Goal: Information Seeking & Learning: Learn about a topic

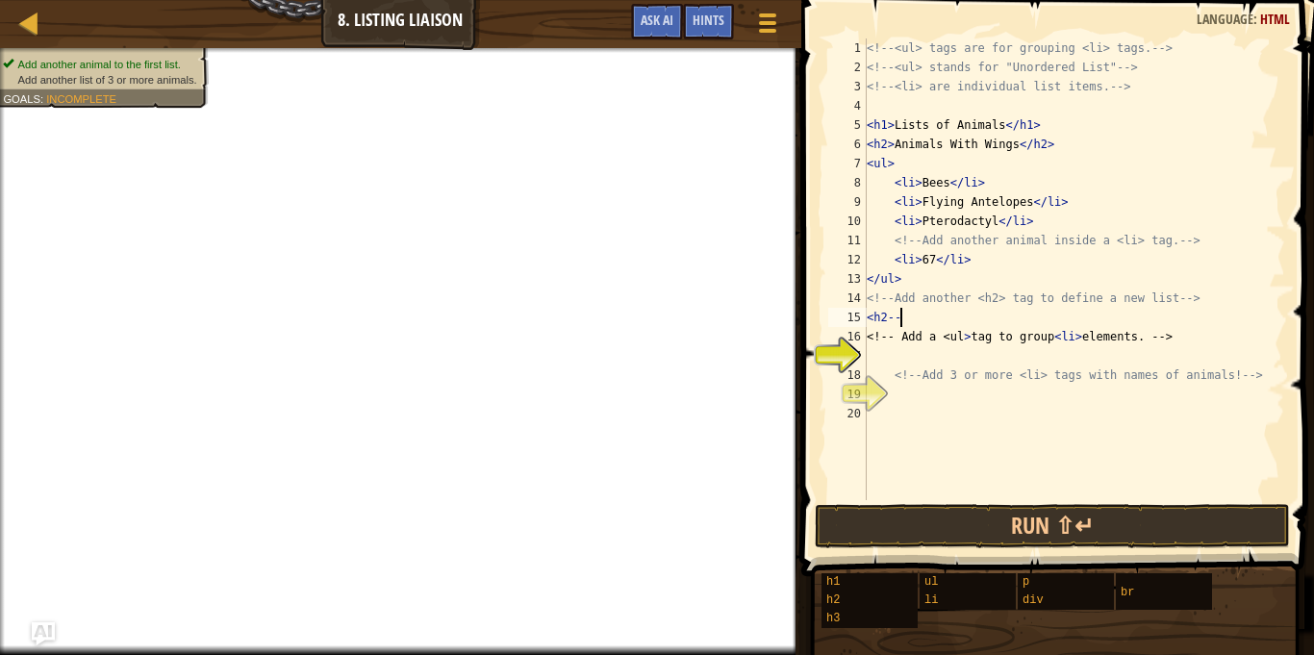
scroll to position [9, 5]
type textarea "<h2>"
click at [906, 361] on div "<!-- <ul> tags are for grouping <li> tags. --> <!-- <ul> stands for "Unordered …" at bounding box center [1074, 288] width 422 height 500
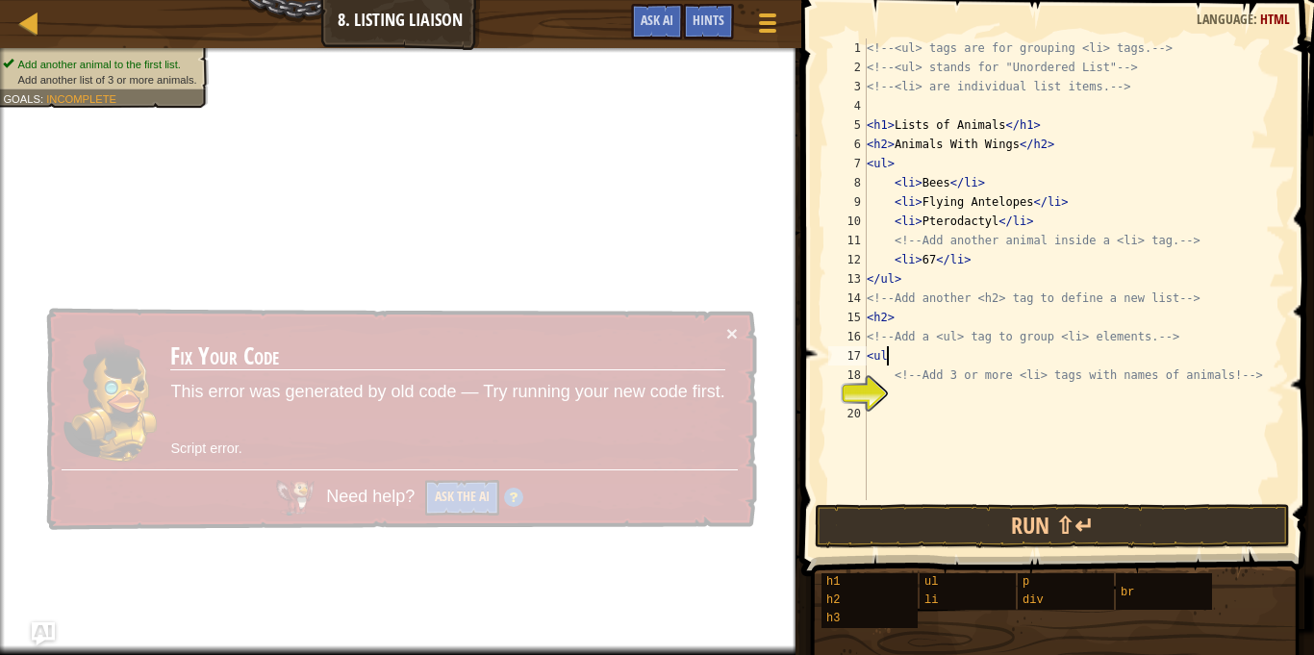
type textarea "<ul>"
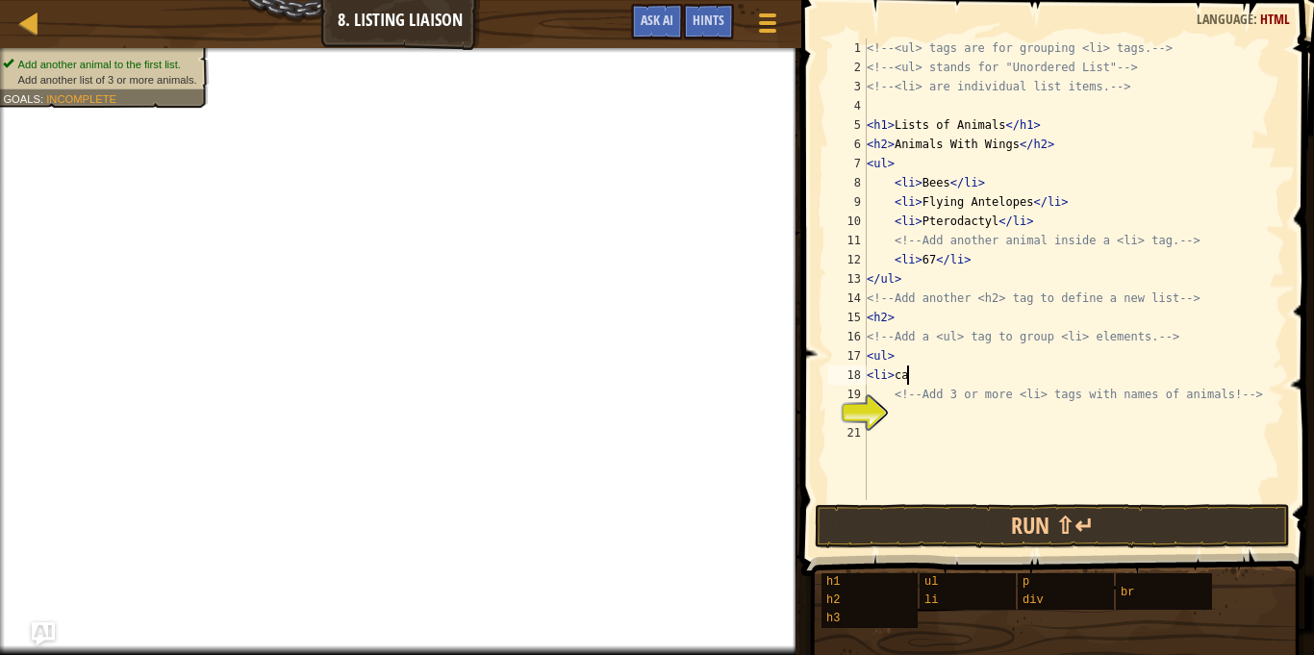
scroll to position [9, 6]
type textarea "<li>cat</li>"
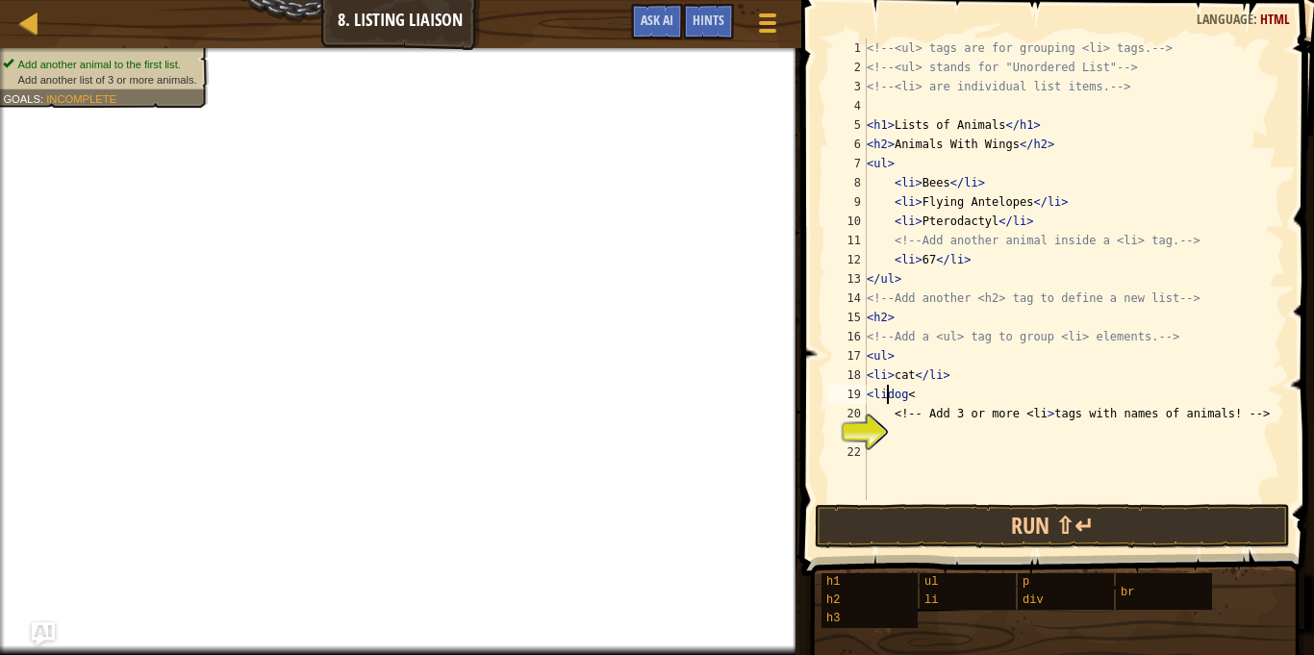
scroll to position [9, 4]
type textarea "<li>dog</li>"
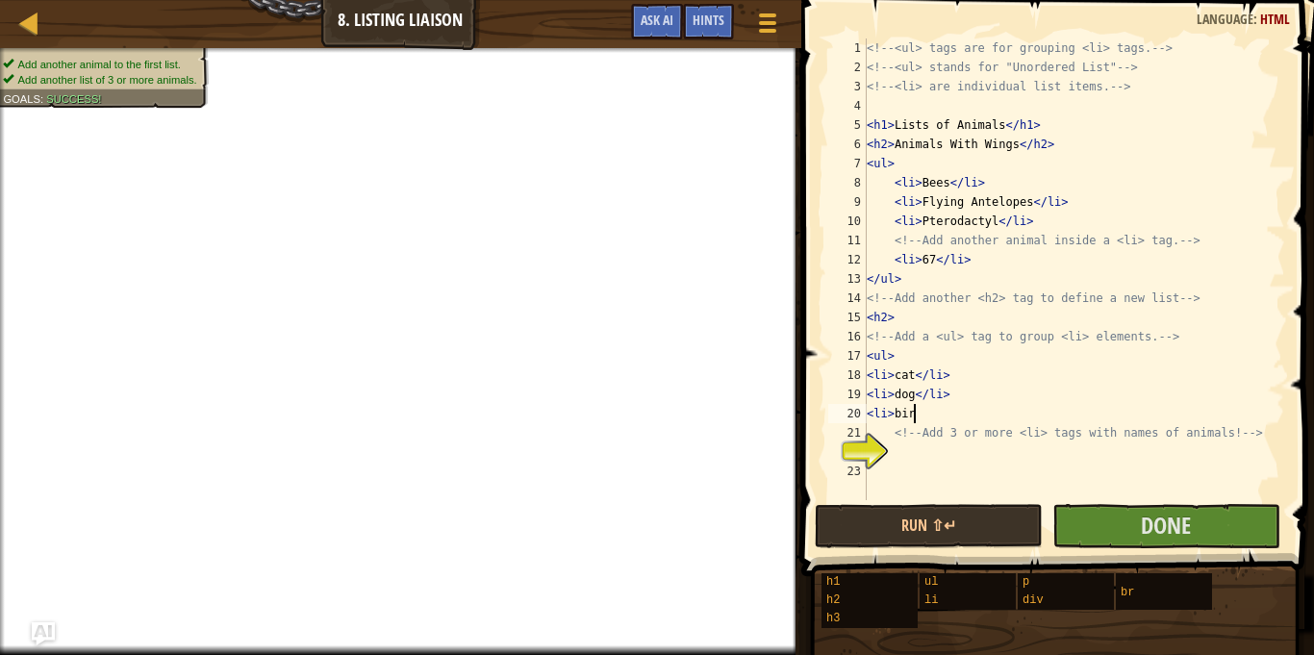
scroll to position [9, 7]
type textarea "<li>bird</li>"
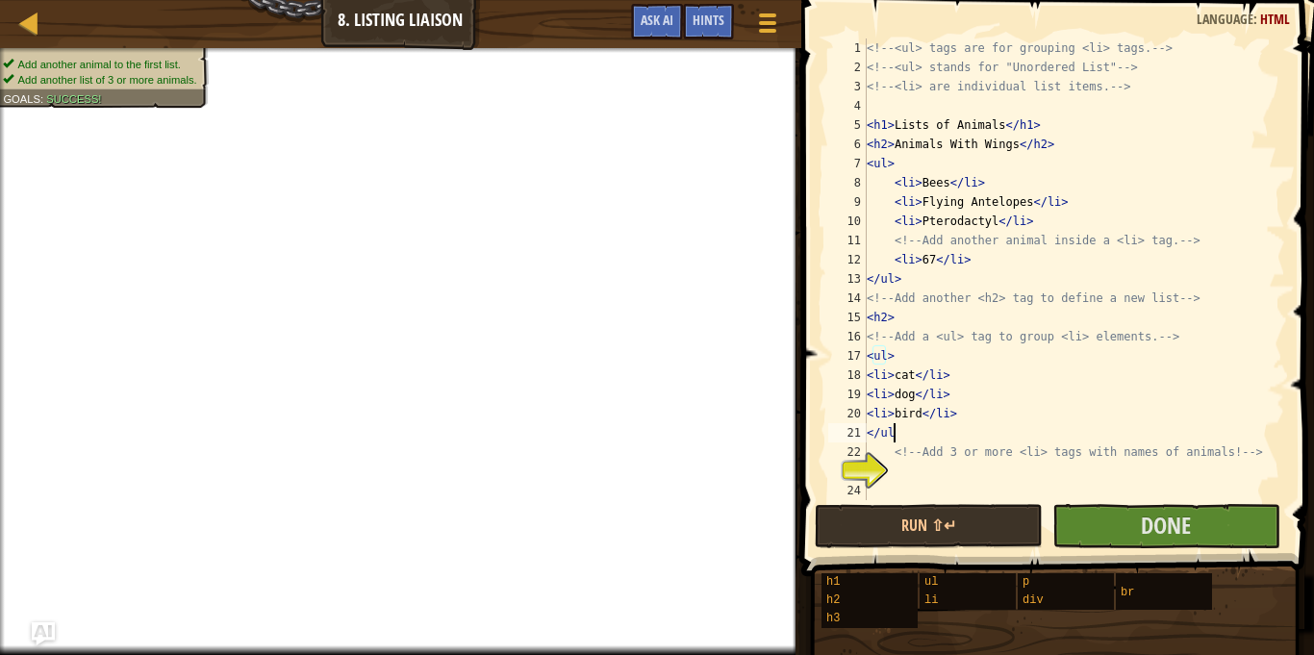
scroll to position [9, 4]
type textarea "</ul>"
click at [1092, 518] on button "Done" at bounding box center [1166, 526] width 228 height 44
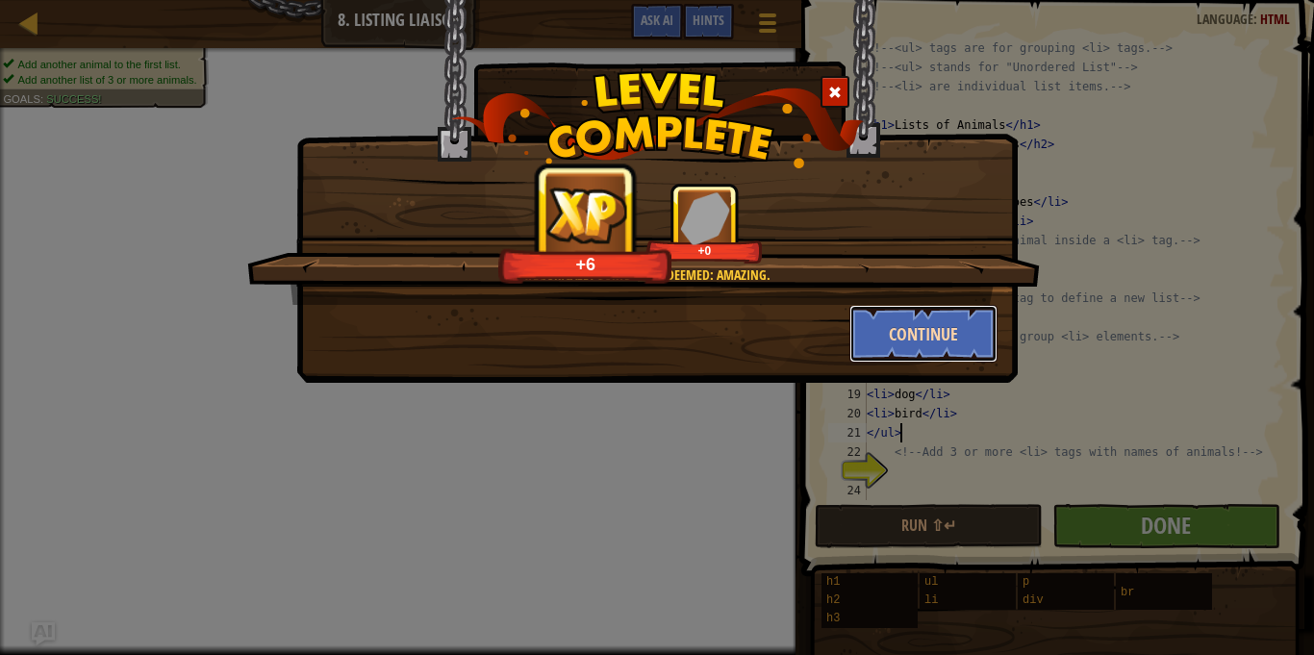
click at [904, 337] on button "Continue" at bounding box center [923, 334] width 149 height 58
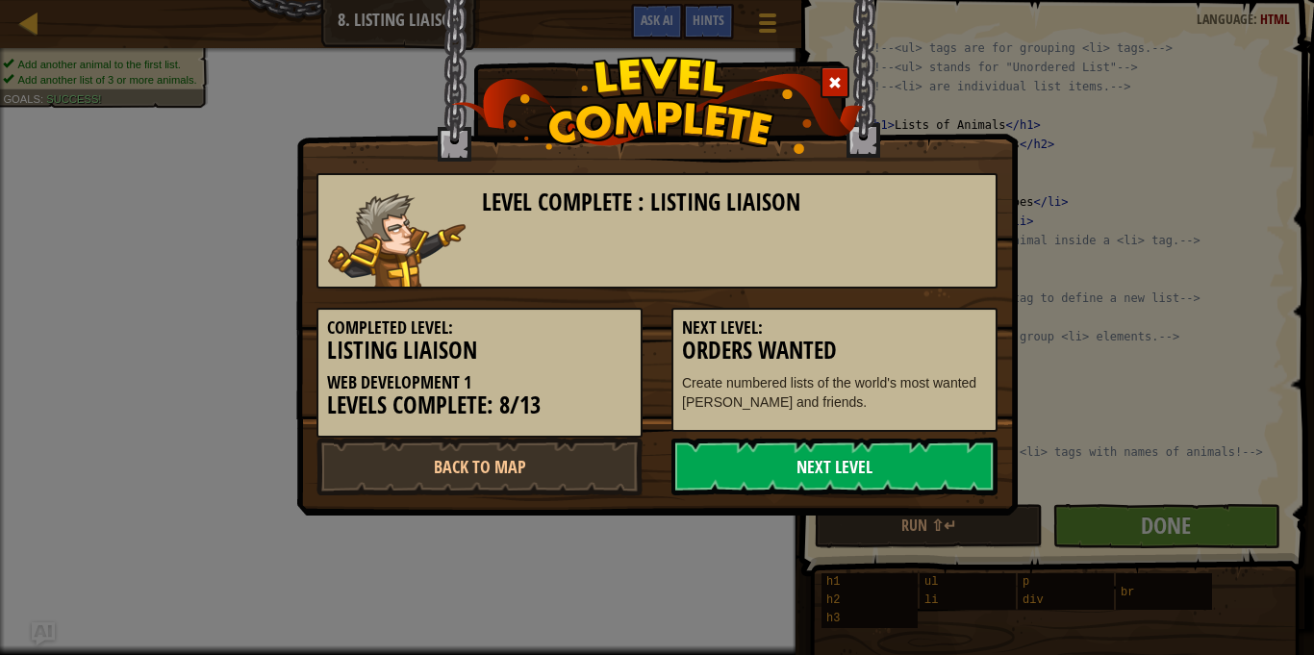
click at [869, 476] on link "Next Level" at bounding box center [835, 467] width 326 height 58
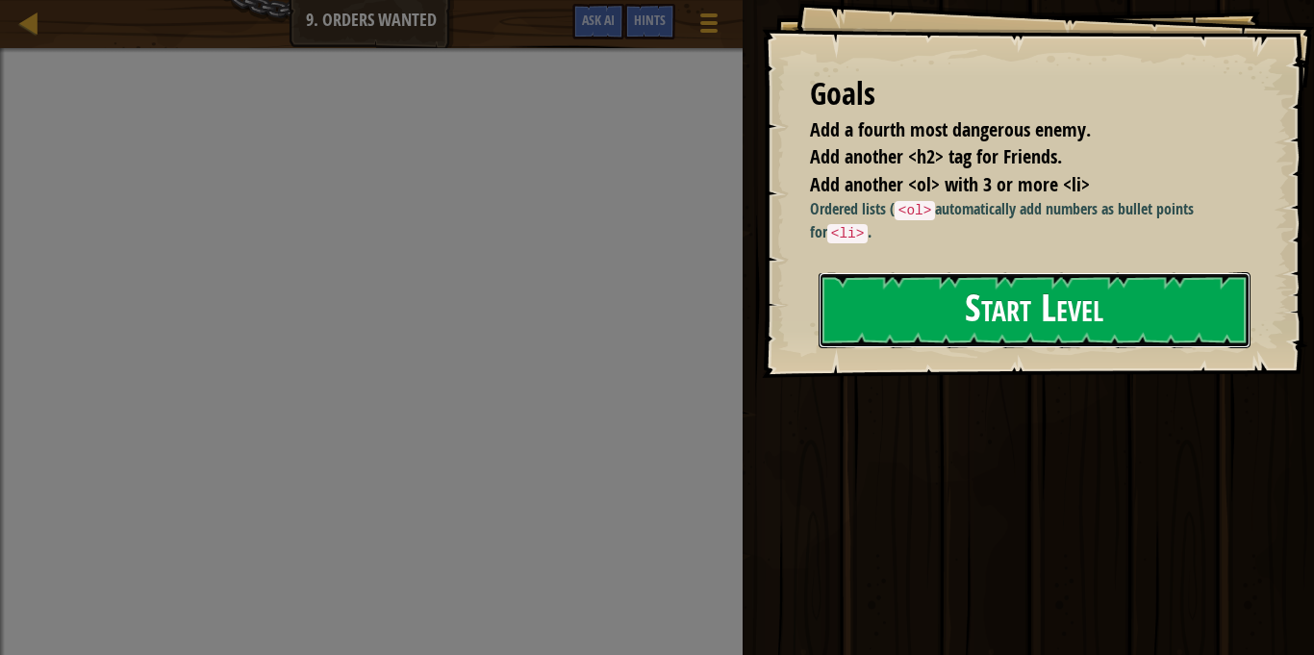
click at [945, 294] on button "Start Level" at bounding box center [1035, 310] width 432 height 76
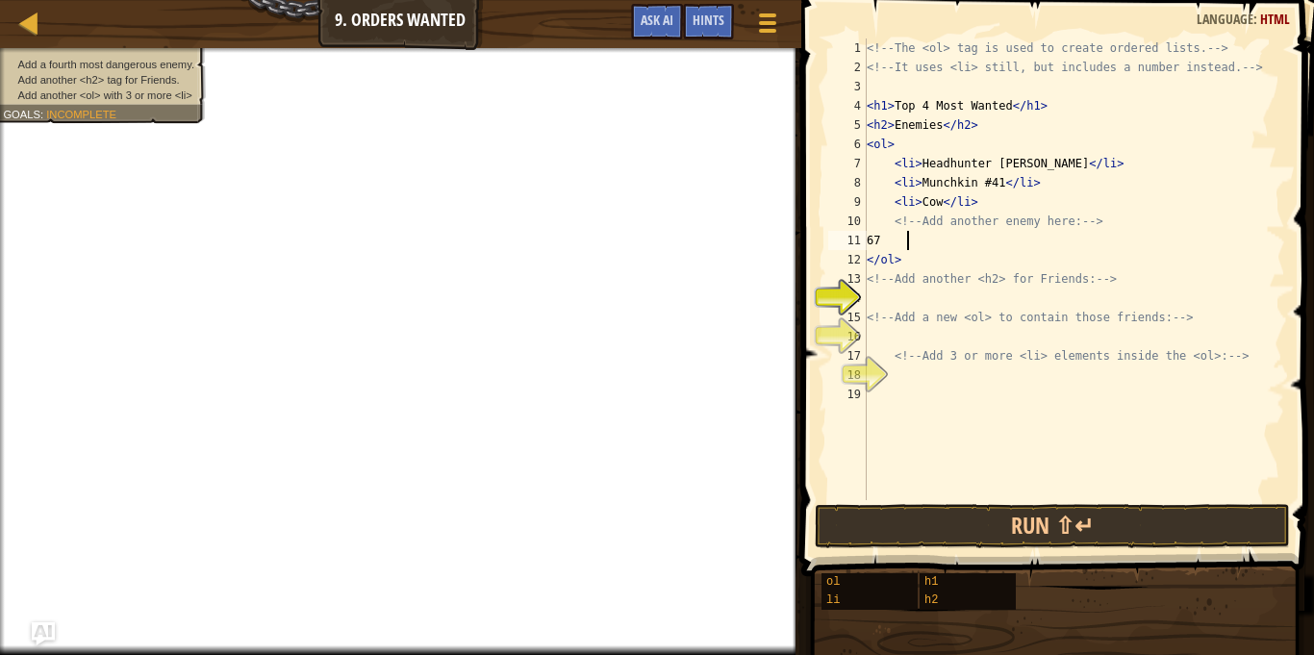
type textarea "6"
type textarea "41"
click at [929, 305] on div "<!-- The <ol> tag is used to create ordered lists. --> <!-- It uses <li> still,…" at bounding box center [1074, 288] width 422 height 500
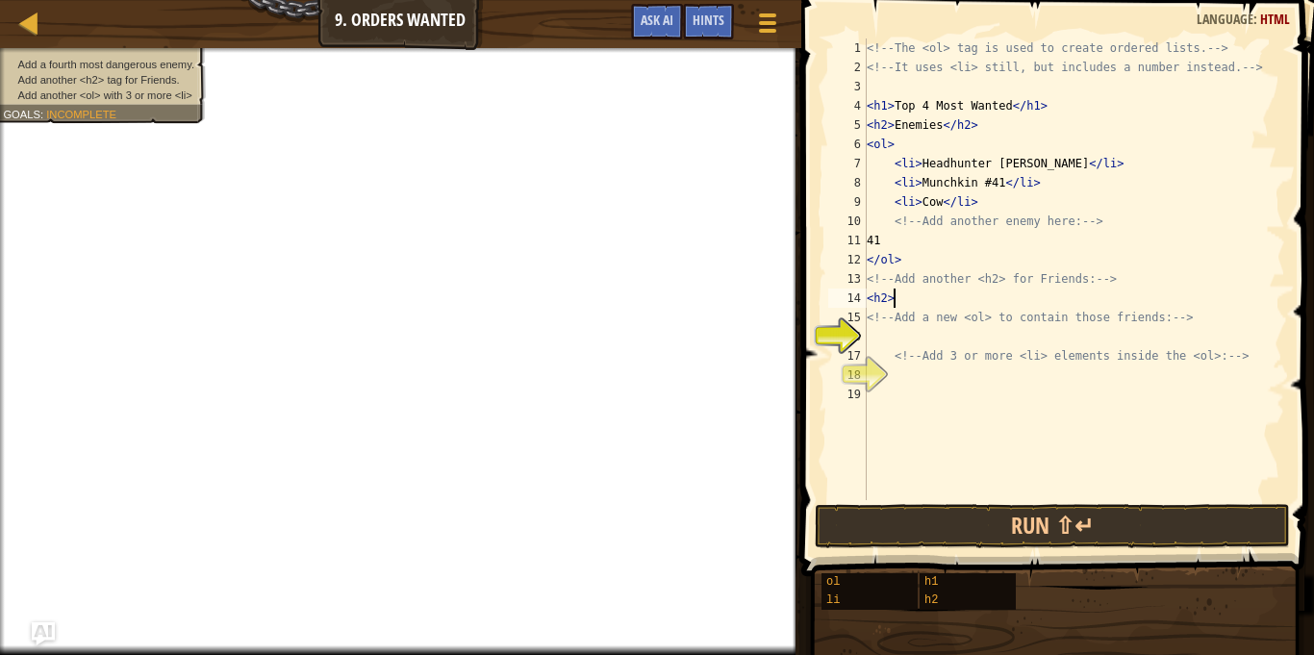
scroll to position [9, 3]
type textarea "<!-- Add a new <ol> to contain those friends: -->"
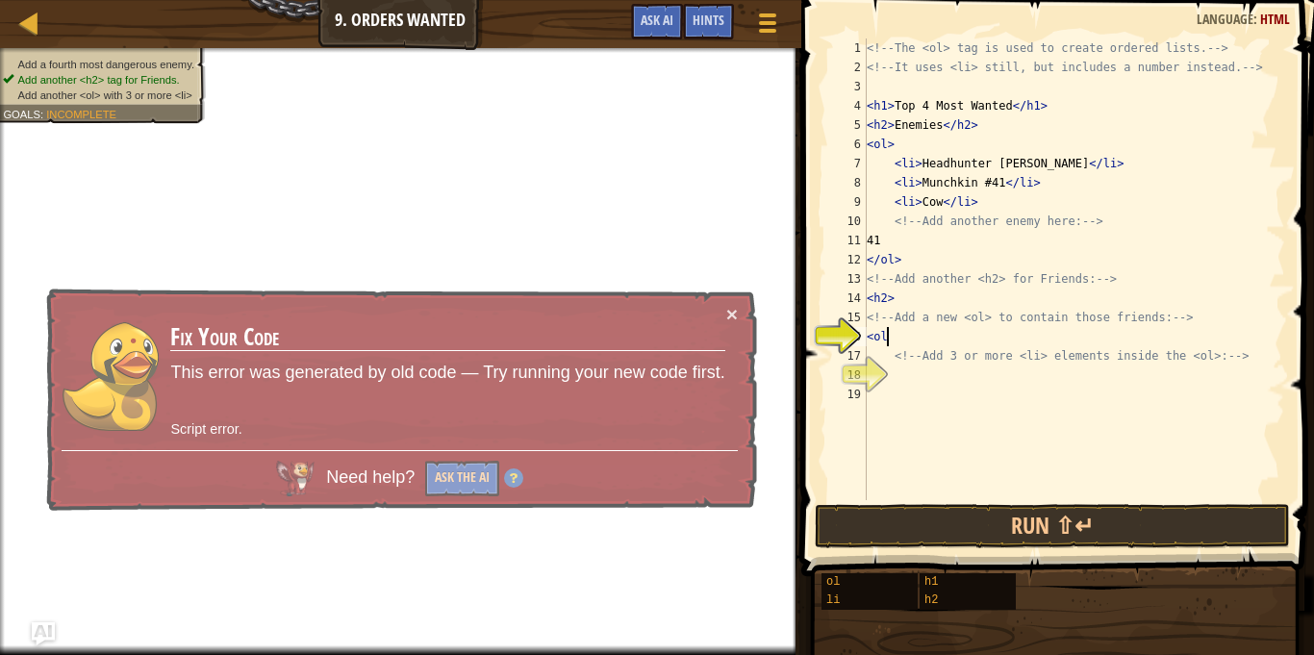
type textarea "<ol>"
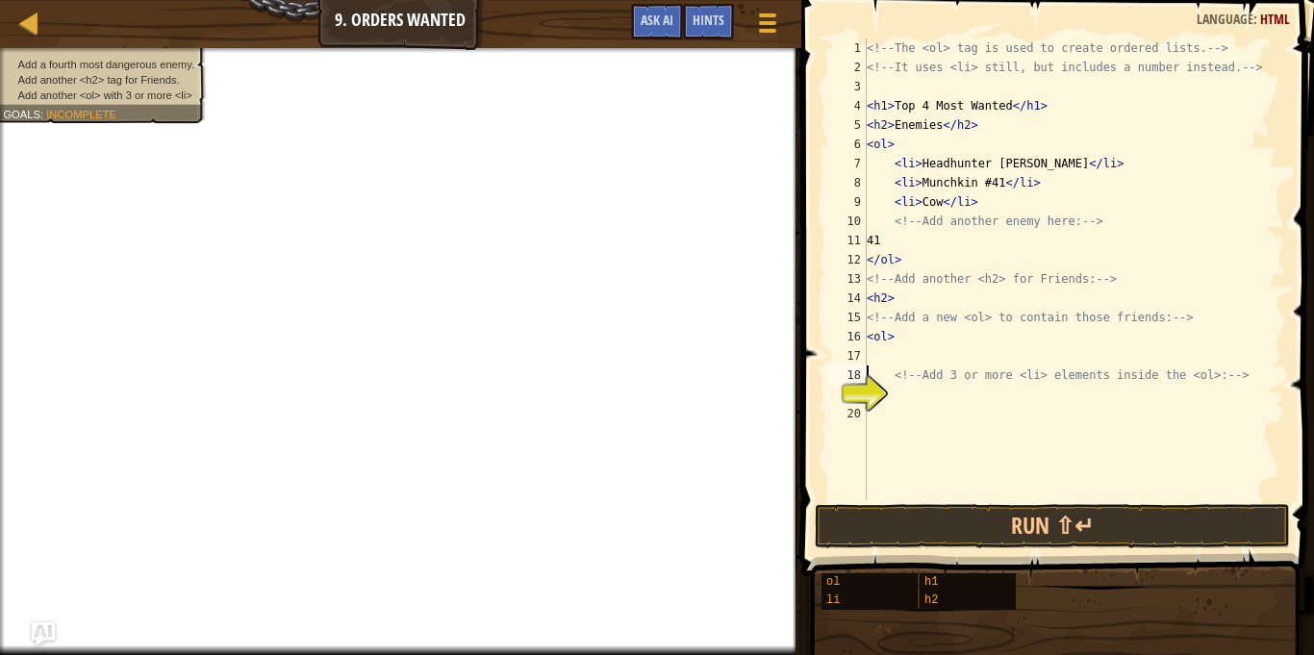
scroll to position [9, 1]
type textarea "<!-- Add 3 or more <li> elements inside the <ol>: -->"
type textarea "<li>67</li>"
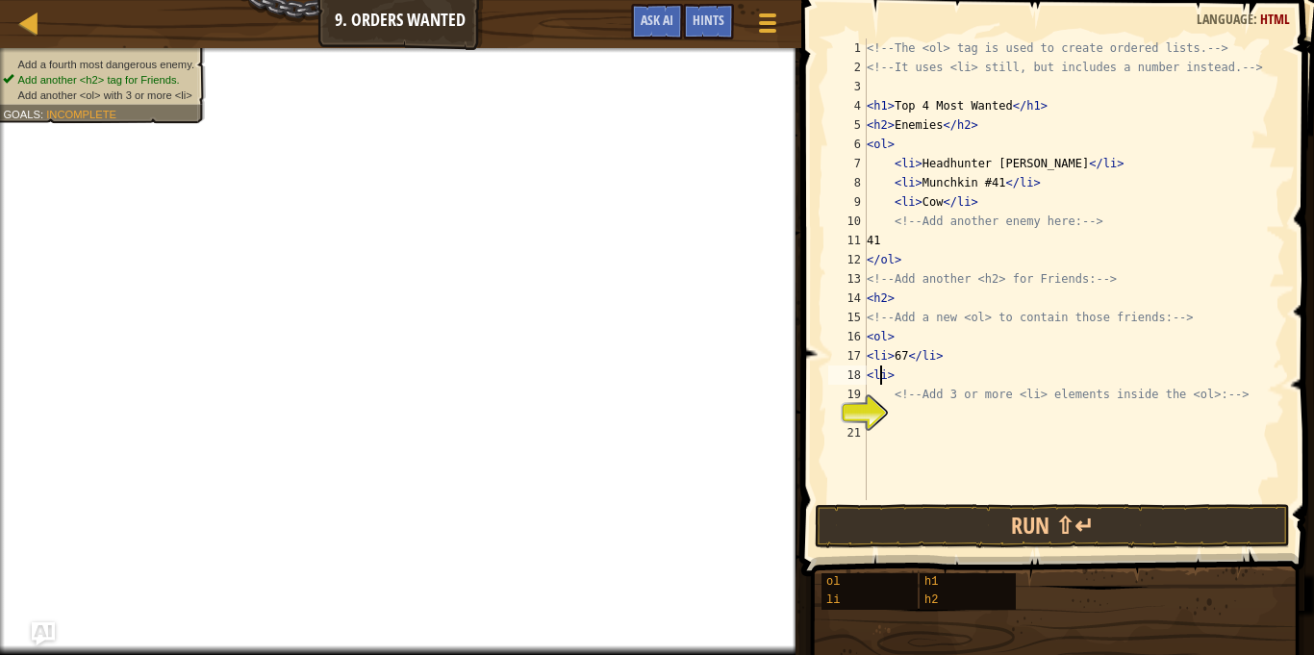
scroll to position [9, 3]
type textarea "<li>76</li>"
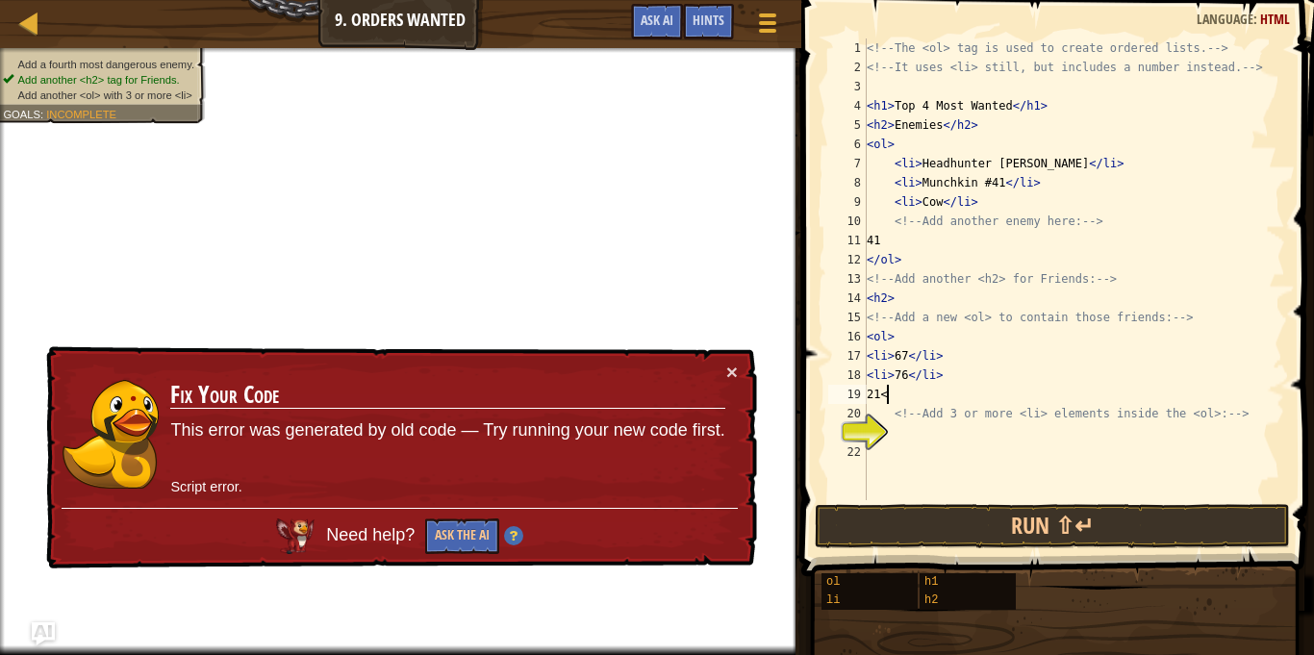
scroll to position [9, 1]
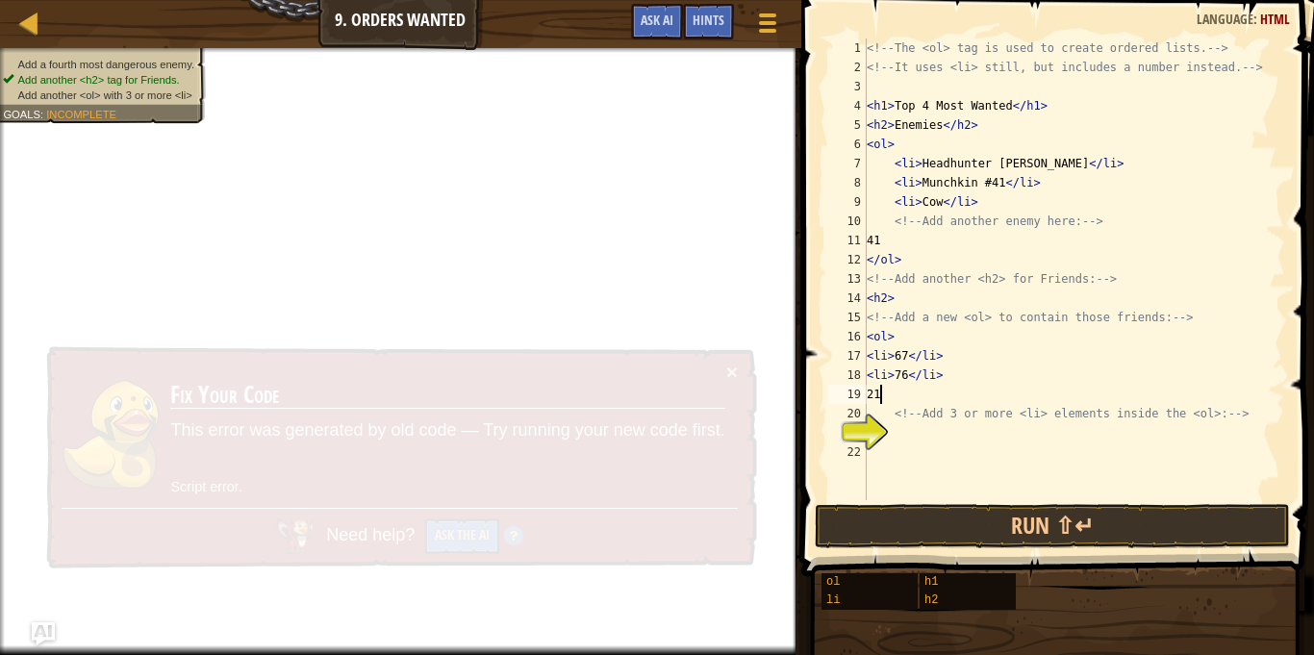
type textarea "2"
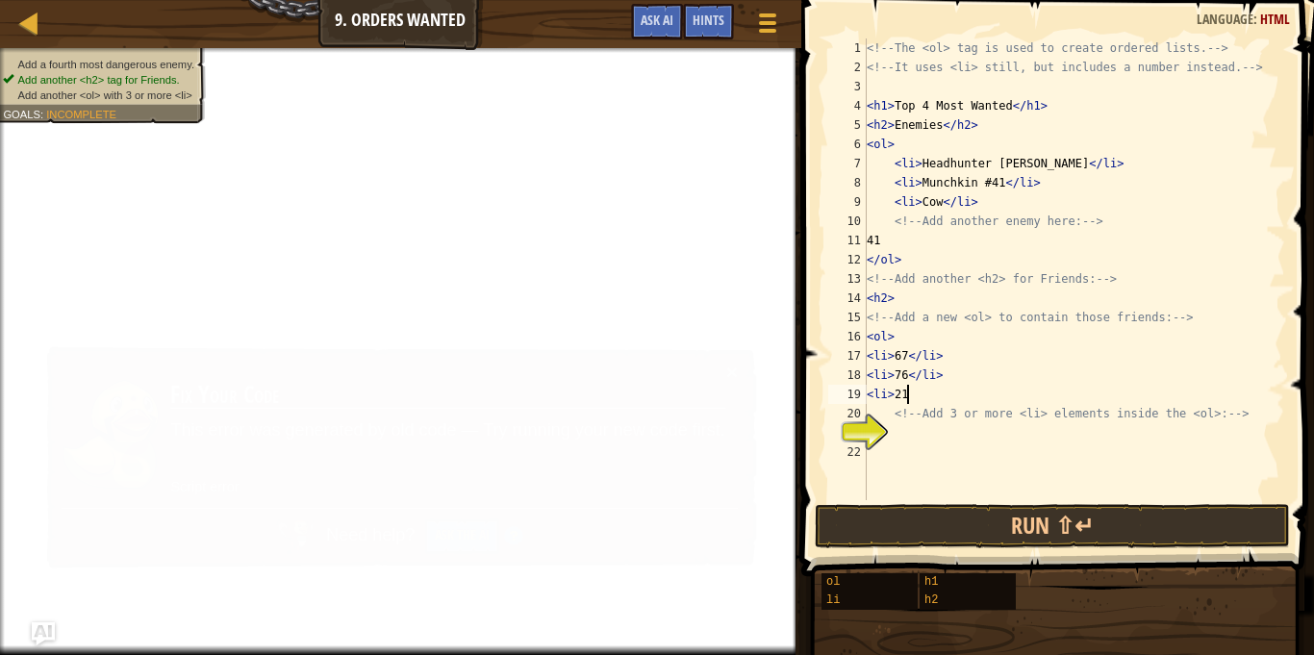
scroll to position [9, 5]
type textarea "<li>21</li>"
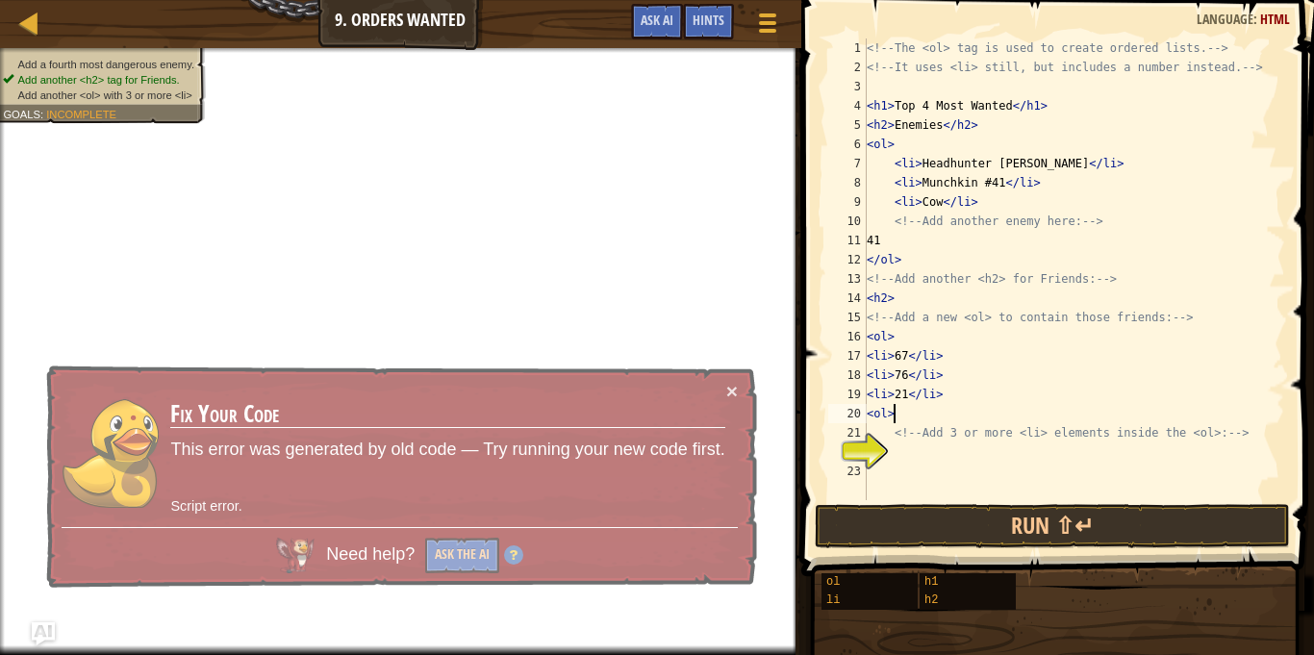
scroll to position [9, 3]
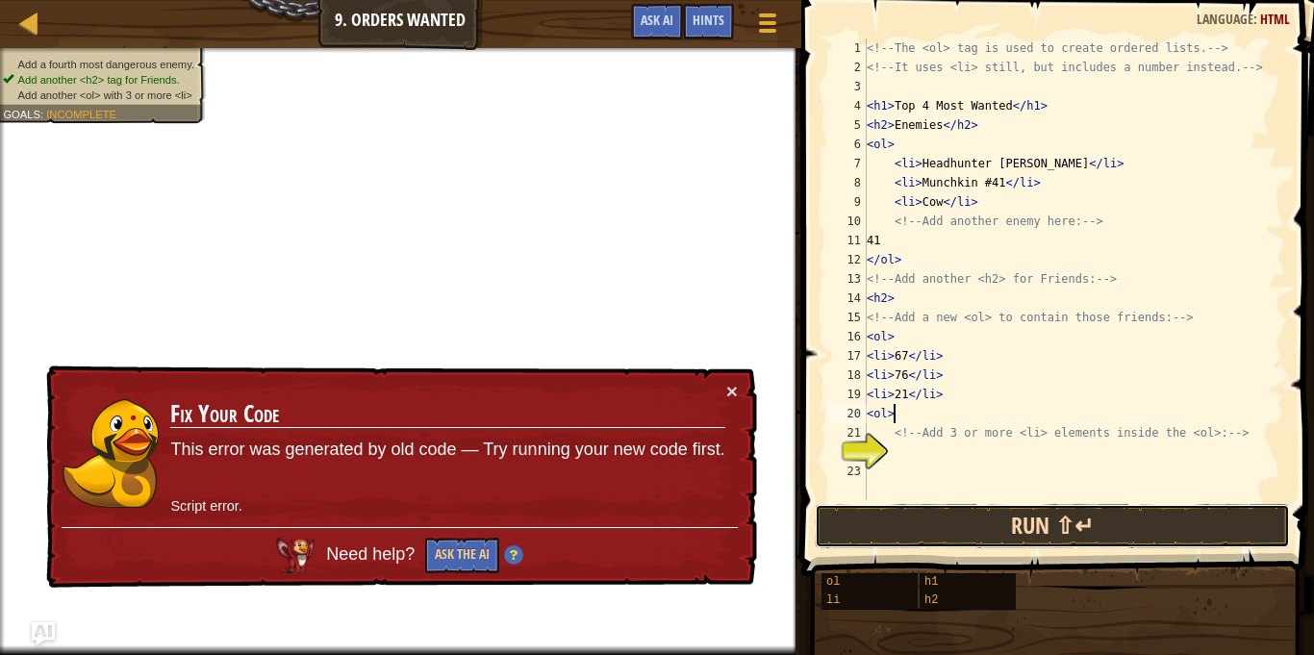
click at [1019, 530] on button "Run ⇧↵" at bounding box center [1052, 526] width 475 height 44
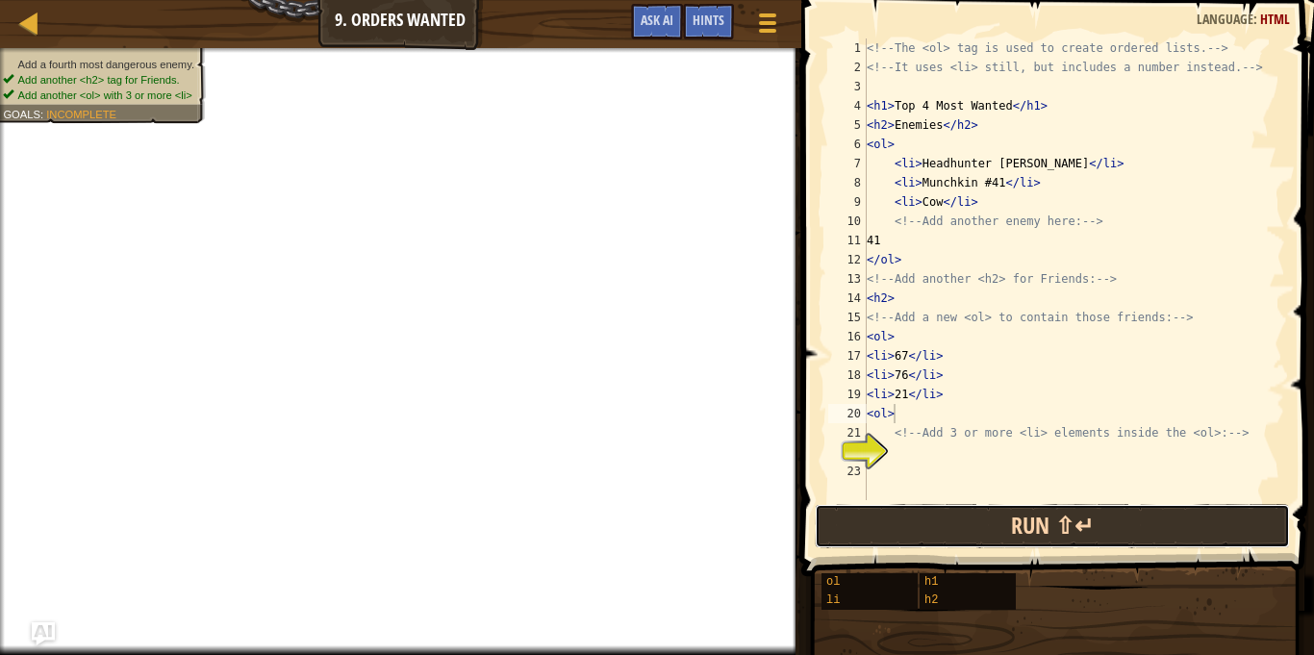
click at [969, 517] on button "Run ⇧↵" at bounding box center [1052, 526] width 475 height 44
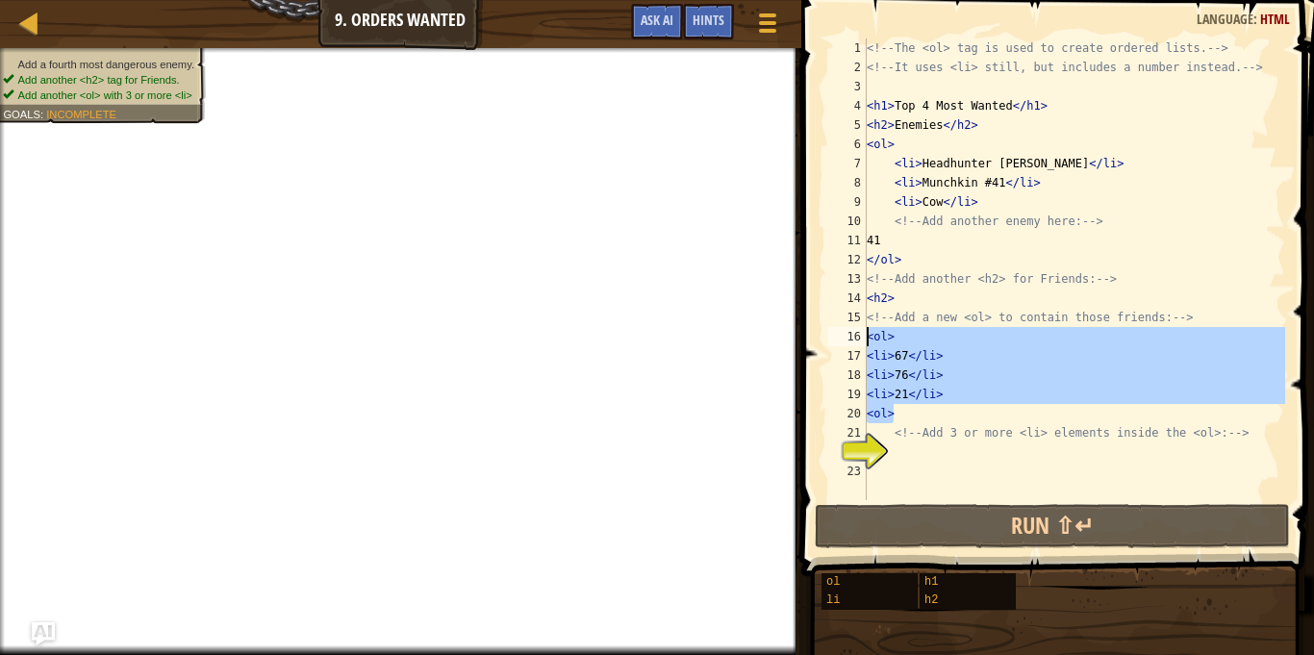
drag, startPoint x: 906, startPoint y: 416, endPoint x: 870, endPoint y: 345, distance: 79.2
click at [870, 345] on div "<!-- The <ol> tag is used to create ordered lists. --> <!-- It uses <li> still,…" at bounding box center [1074, 288] width 422 height 500
type textarea "<ol> <li>67</li>"
click at [916, 448] on div "<!-- The <ol> tag is used to create ordered lists. --> <!-- It uses <li> still,…" at bounding box center [1074, 288] width 422 height 500
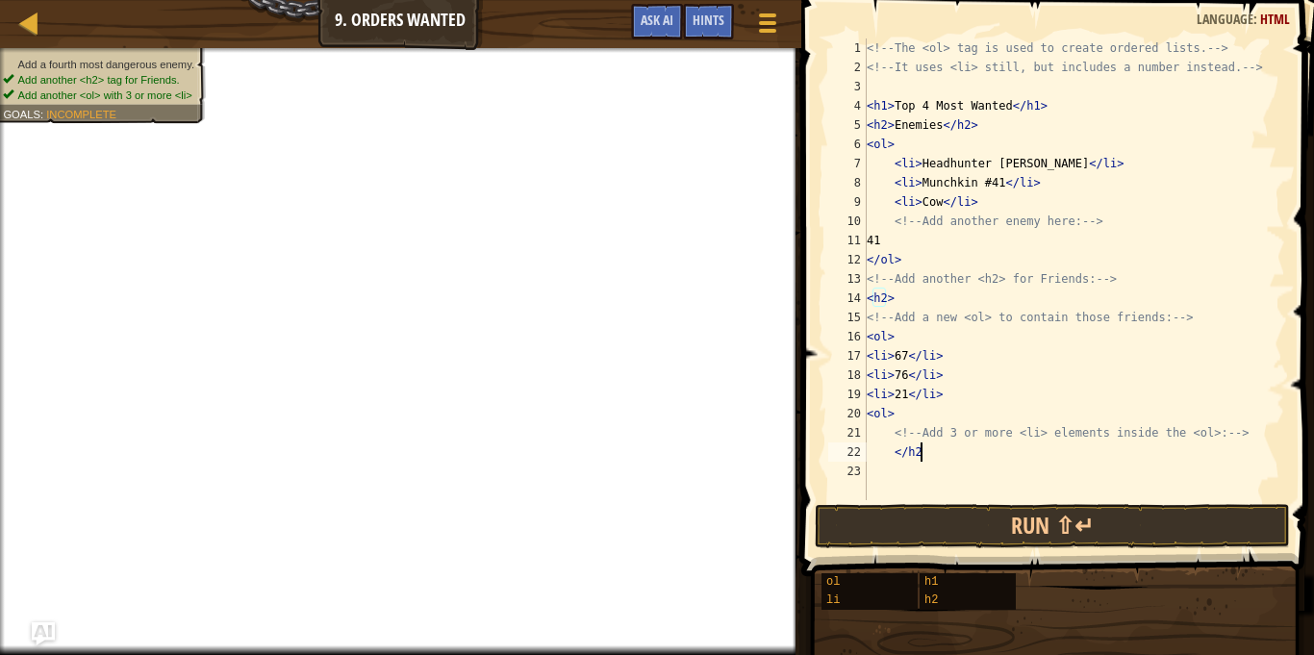
scroll to position [9, 8]
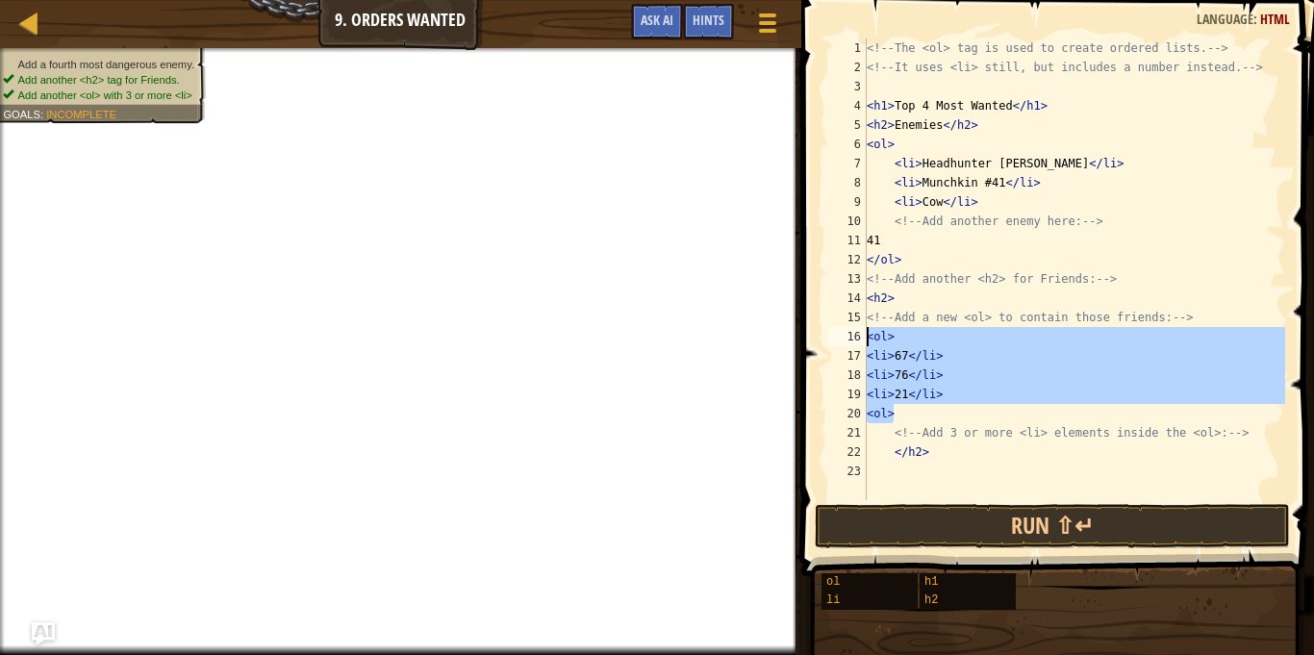
drag, startPoint x: 906, startPoint y: 412, endPoint x: 866, endPoint y: 336, distance: 86.1
click at [866, 336] on div "</h2> 1 2 3 4 5 6 7 8 9 10 11 12 13 14 15 16 17 18 19 20 21 22 23 <!-- The <ol>…" at bounding box center [1054, 269] width 461 height 462
click at [866, 336] on div "16" at bounding box center [847, 336] width 38 height 19
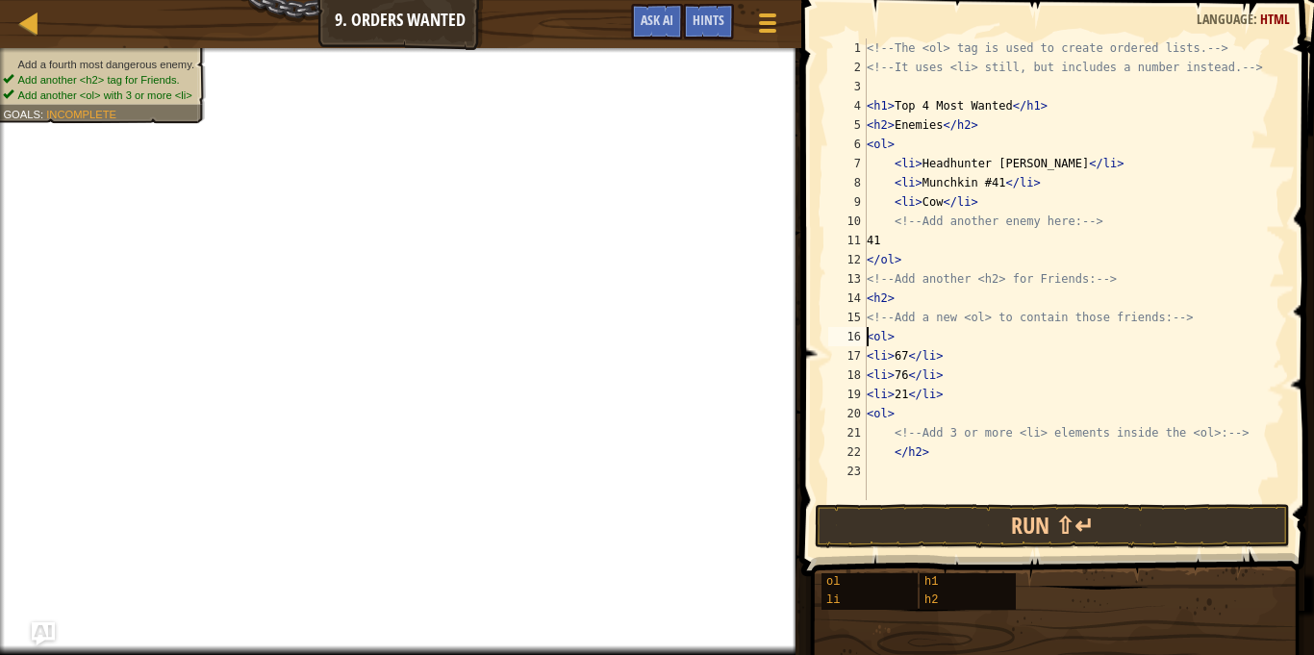
paste textarea "<ol>"
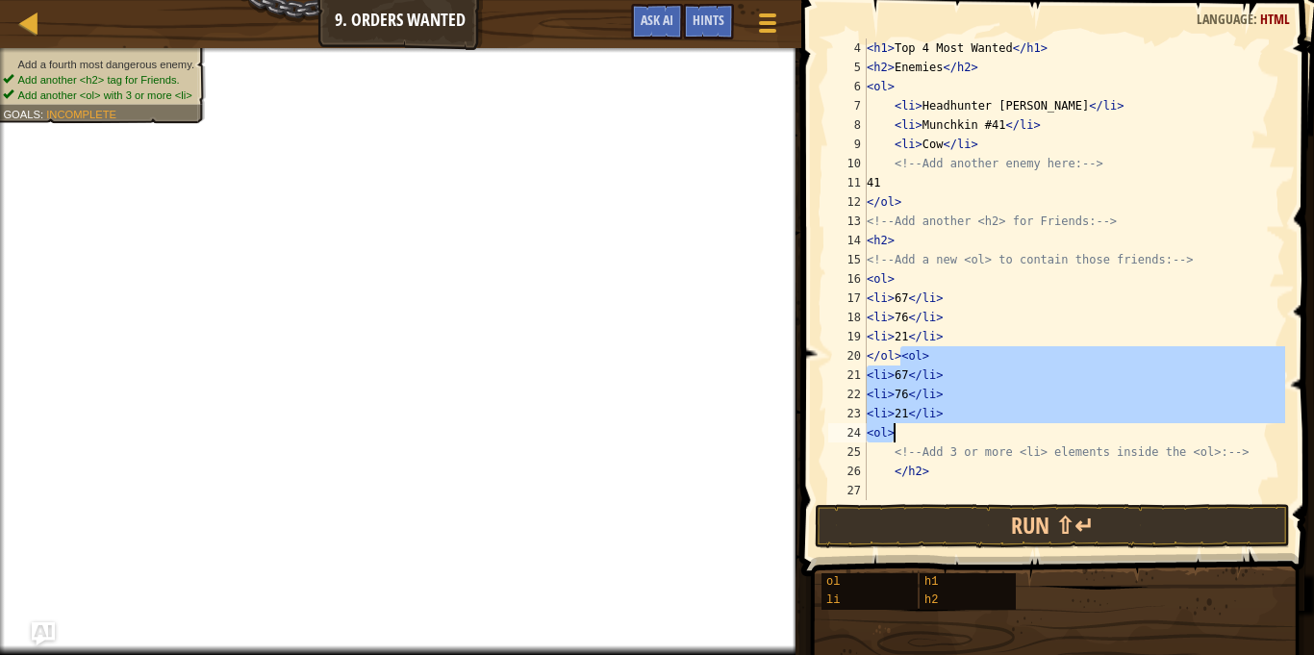
drag, startPoint x: 899, startPoint y: 410, endPoint x: 933, endPoint y: 429, distance: 39.6
click at [933, 429] on div "< h1 > Top 4 Most Wanted </ h1 > < h2 > Enemies </ h2 > < ol > < li > Headhunte…" at bounding box center [1074, 288] width 422 height 500
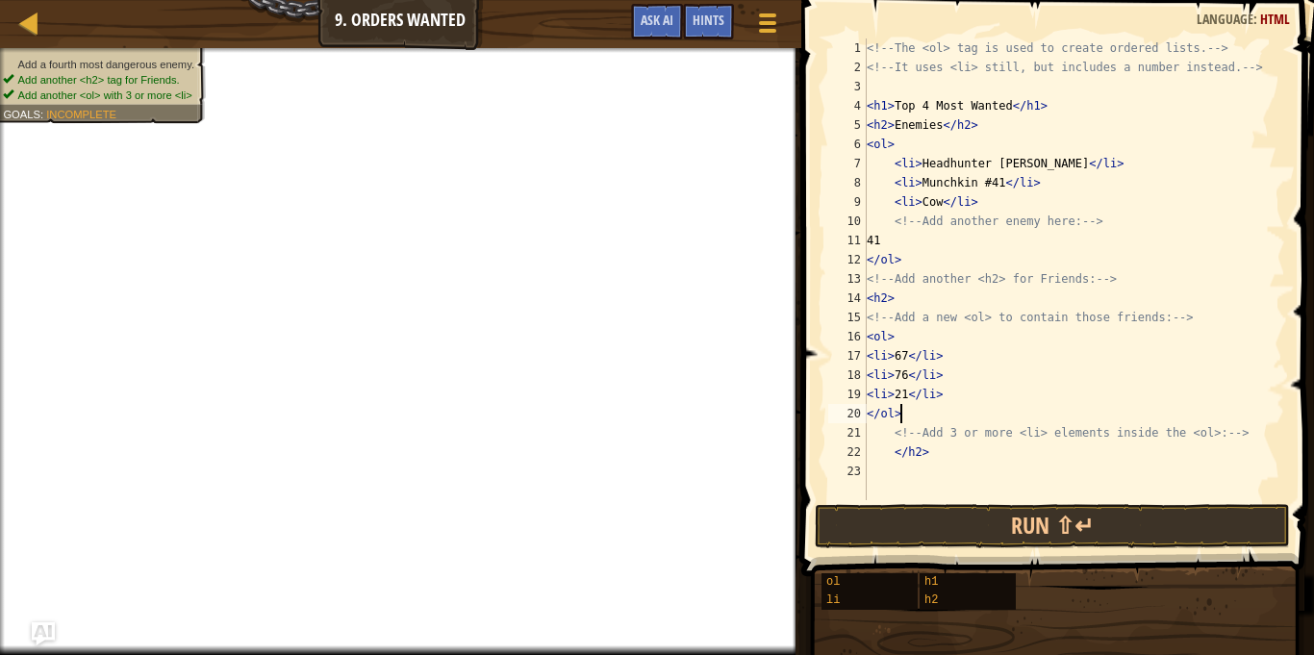
click at [933, 451] on div "<!-- The <ol> tag is used to create ordered lists. --> <!-- It uses <li> still,…" at bounding box center [1074, 288] width 422 height 500
type textarea "<"
paste textarea "<ol>"
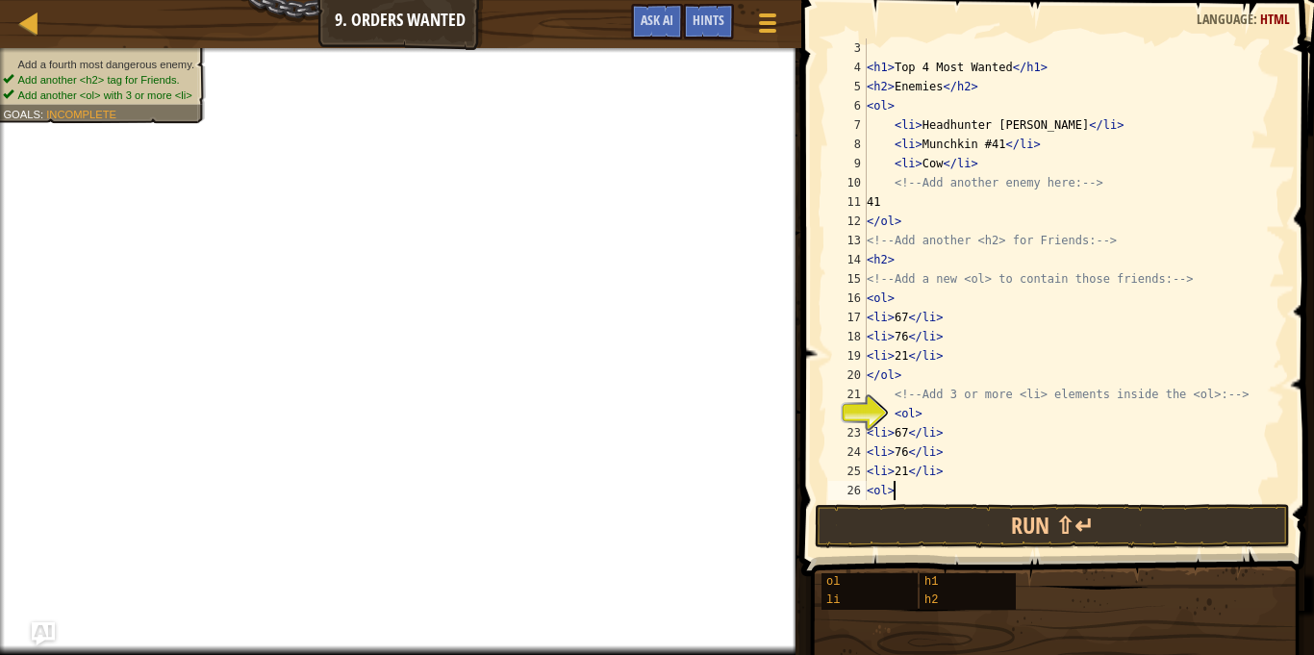
scroll to position [38, 0]
click at [943, 263] on div "< h1 > Top 4 Most Wanted </ h1 > < h2 > Enemies </ h2 > < ol > < li > Headhunte…" at bounding box center [1074, 288] width 422 height 500
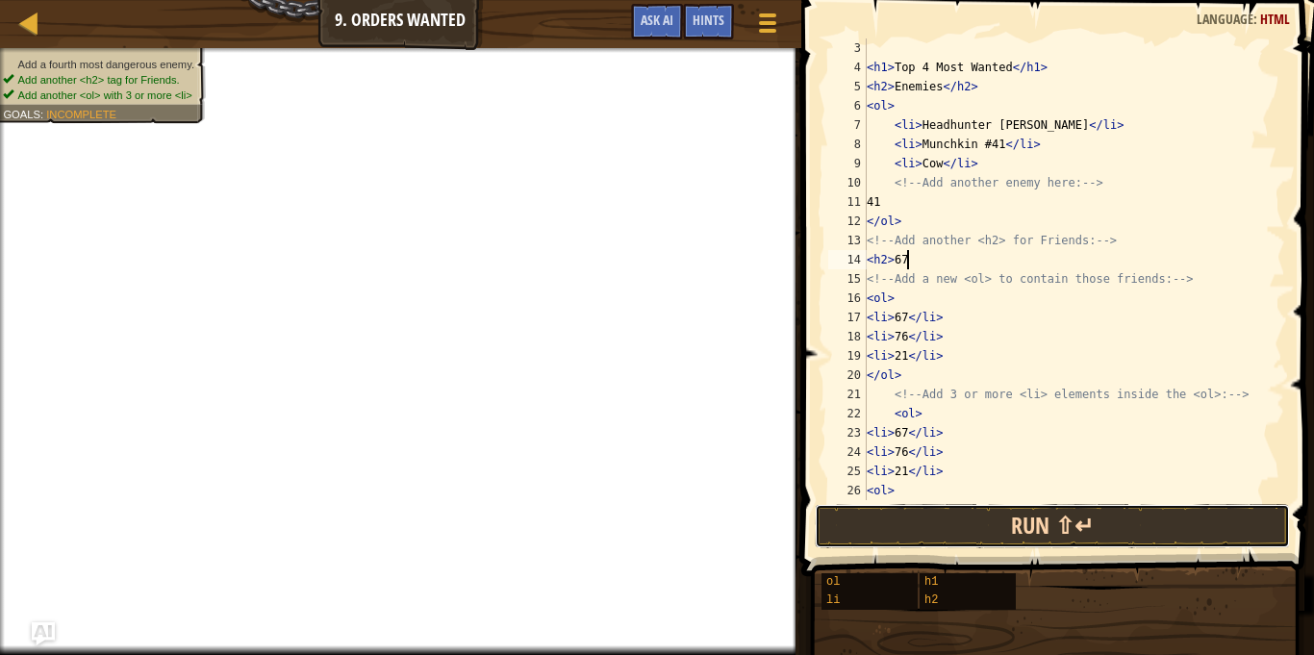
click at [978, 527] on button "Run ⇧↵" at bounding box center [1052, 526] width 475 height 44
click at [979, 527] on button "Run ⇧↵" at bounding box center [1052, 526] width 475 height 44
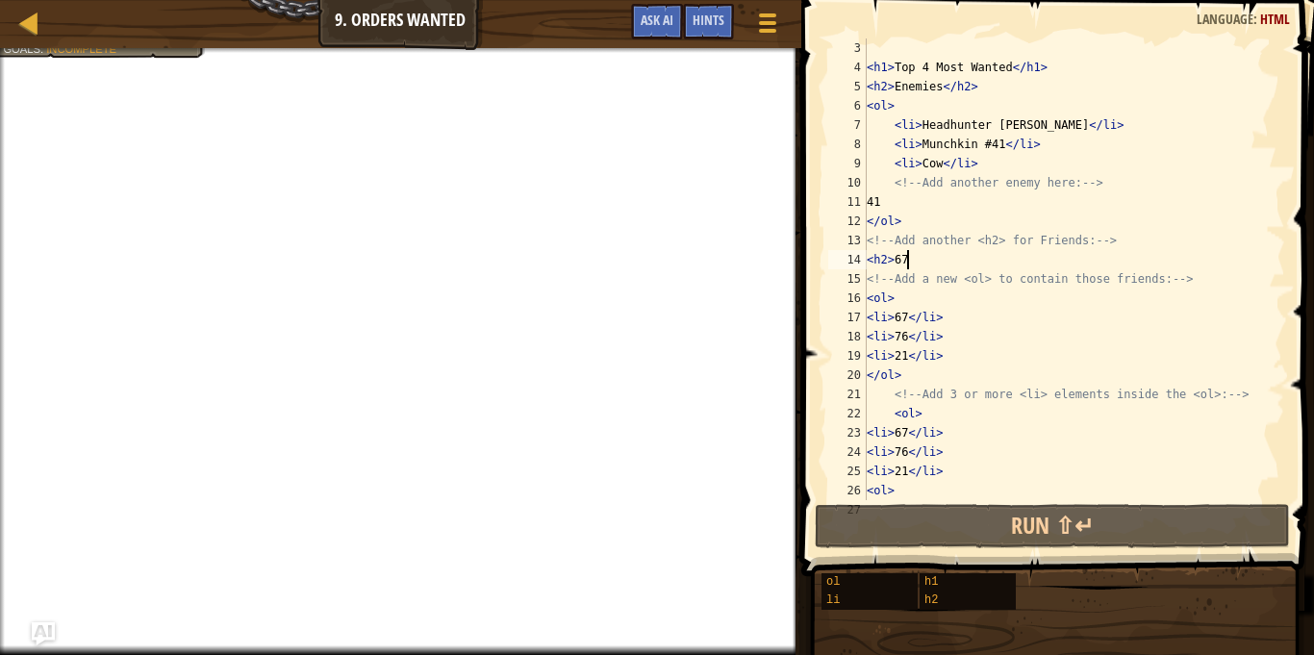
click at [945, 167] on div "< h1 > Top 4 Most Wanted </ h1 > < h2 > Enemies </ h2 > < ol > < li > Headhunte…" at bounding box center [1074, 288] width 422 height 500
type textarea "<li>Cow</li>"
click at [976, 165] on div "< h1 > Top 4 Most Wanted </ h1 > < h2 > Enemies </ h2 > < ol > < li > Headhunte…" at bounding box center [1074, 288] width 422 height 500
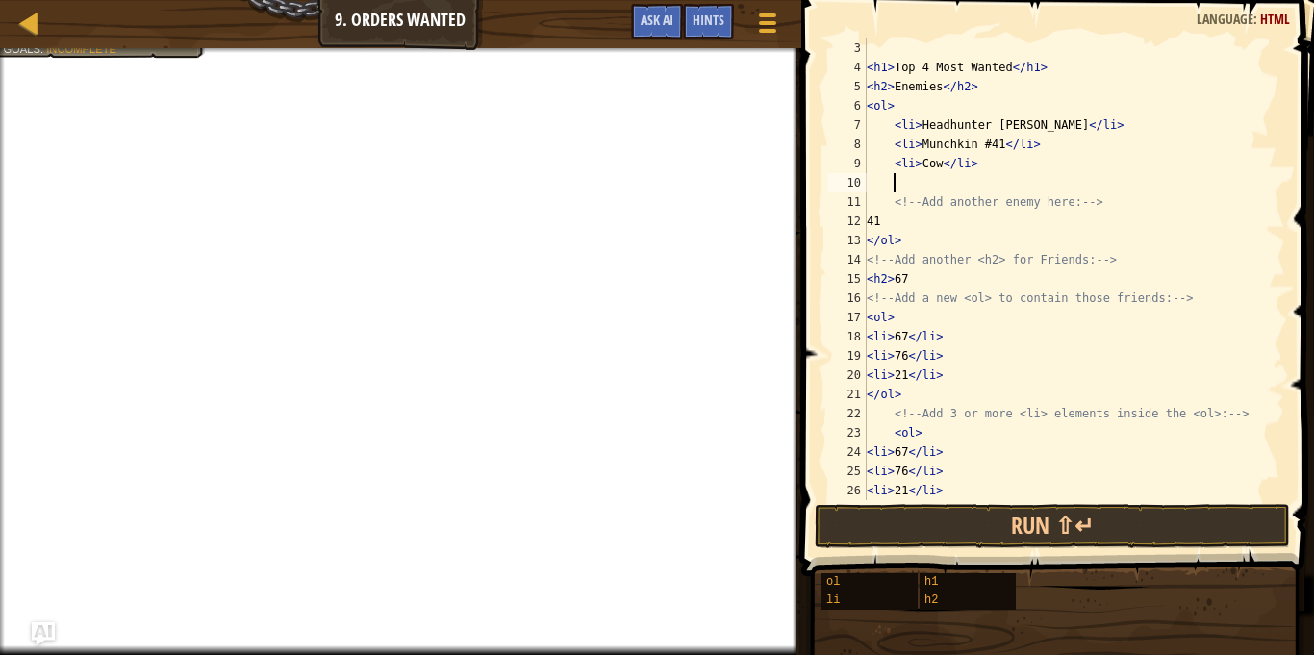
scroll to position [9, 3]
click at [896, 220] on div "< h1 > Top 4 Most Wanted </ h1 > < h2 > Enemies </ h2 > < ol > < li > Headhunte…" at bounding box center [1074, 288] width 422 height 500
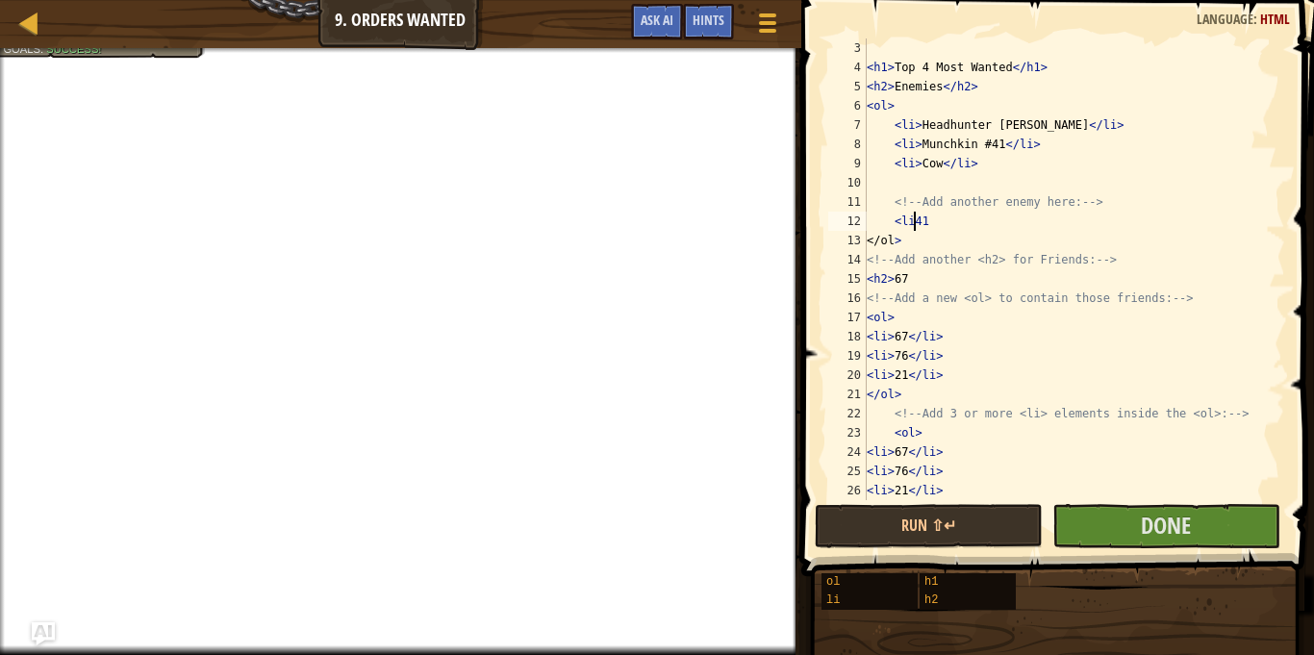
scroll to position [9, 8]
click at [945, 223] on div "< h1 > Top 4 Most Wanted </ h1 > < h2 > Enemies </ h2 > < ol > < li > Headhunte…" at bounding box center [1074, 288] width 422 height 500
type textarea "<li>41</li>"
click at [1096, 519] on button "Done" at bounding box center [1166, 526] width 228 height 44
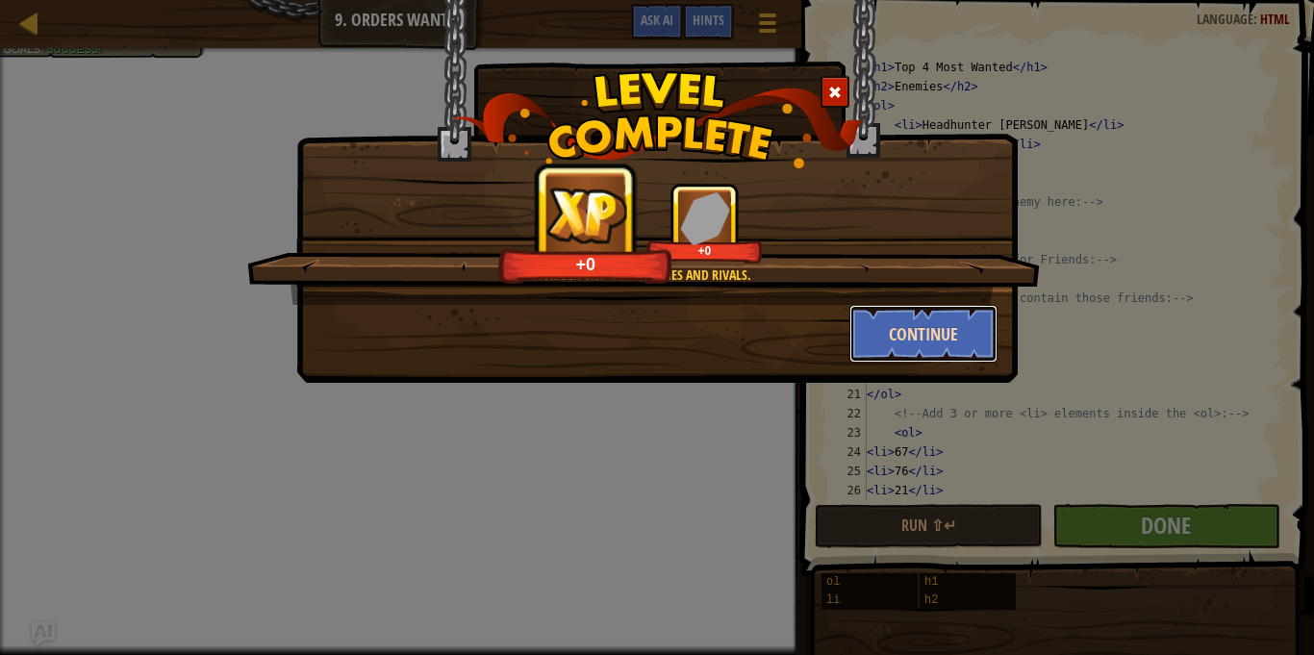
click at [901, 341] on button "Continue" at bounding box center [923, 334] width 149 height 58
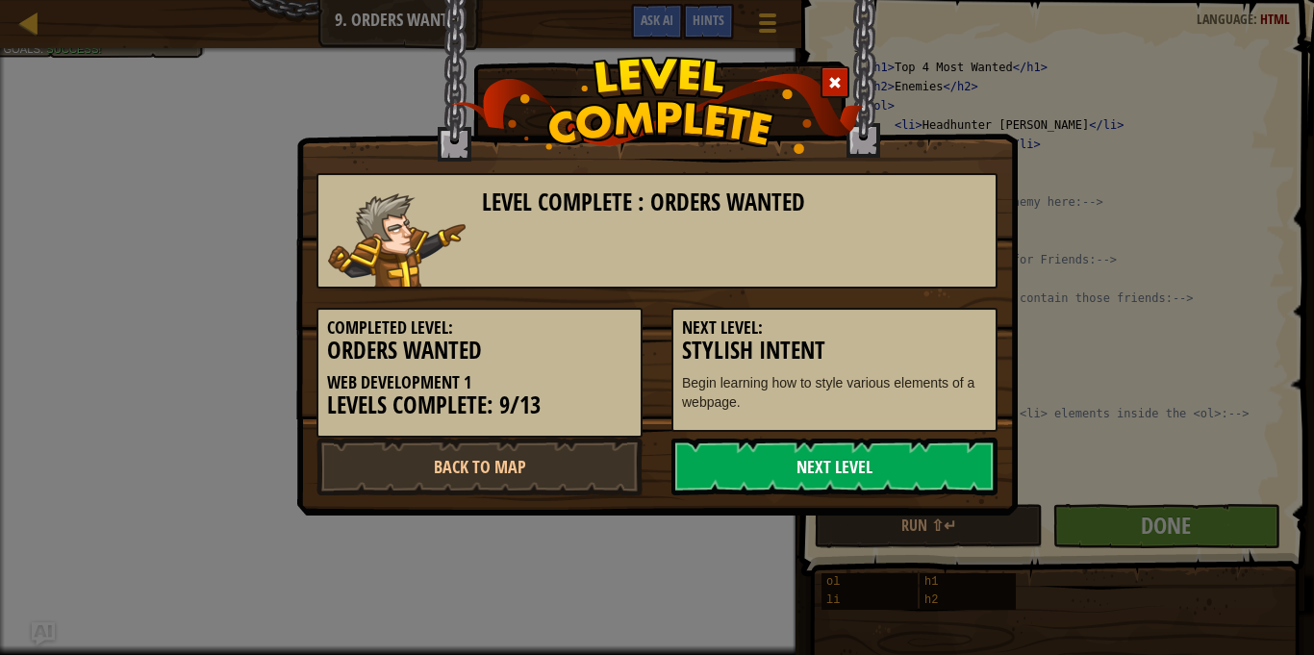
click at [872, 468] on link "Next Level" at bounding box center [835, 467] width 326 height 58
